Goal: Check status: Check status

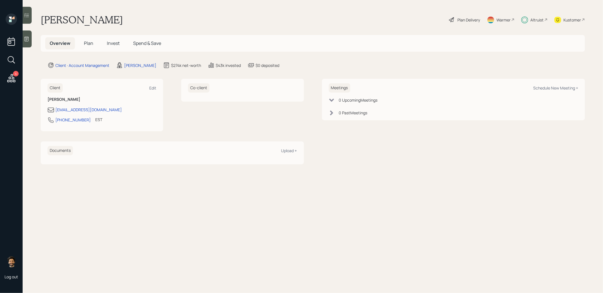
click at [524, 18] on icon at bounding box center [524, 19] width 7 height 7
click at [117, 40] on span "Invest" at bounding box center [113, 43] width 13 height 6
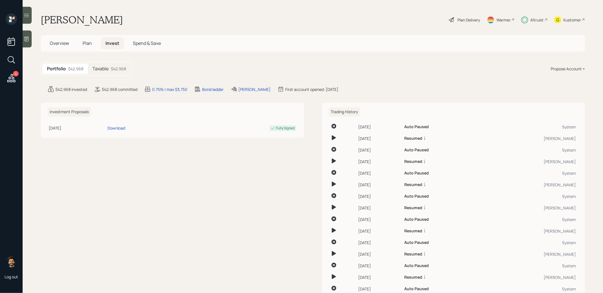
click at [118, 69] on div "$42,968" at bounding box center [118, 69] width 15 height 6
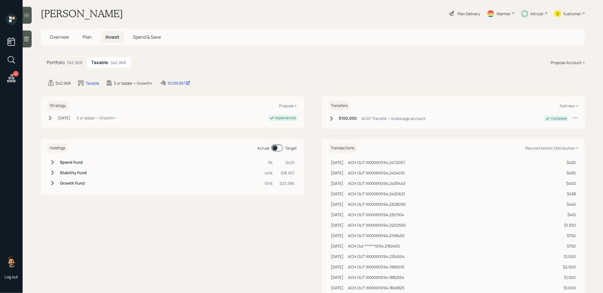
scroll to position [4, 0]
click at [276, 149] on span at bounding box center [277, 150] width 12 height 7
click at [532, 18] on div "Altruist" at bounding box center [534, 15] width 26 height 12
